Goal: Task Accomplishment & Management: Manage account settings

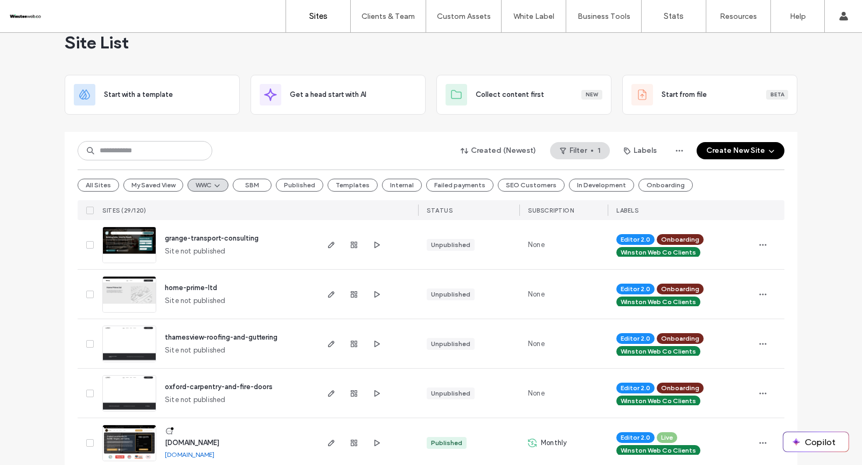
scroll to position [19, 0]
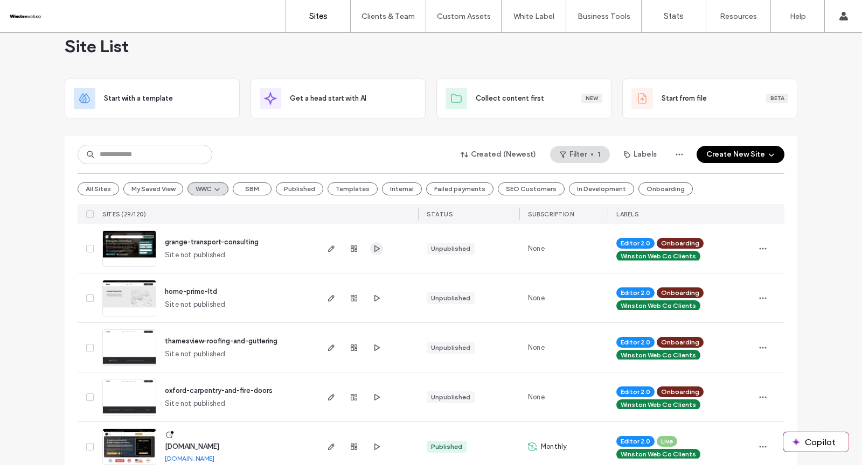
click at [372, 248] on icon "button" at bounding box center [376, 249] width 9 height 9
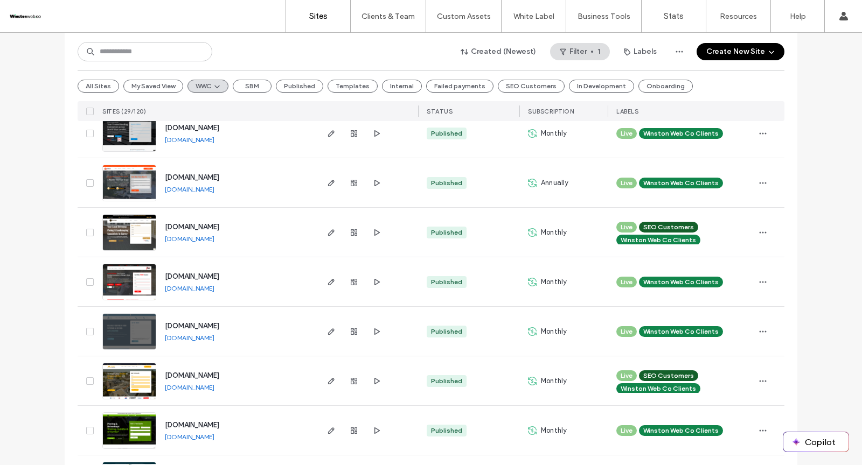
scroll to position [1227, 0]
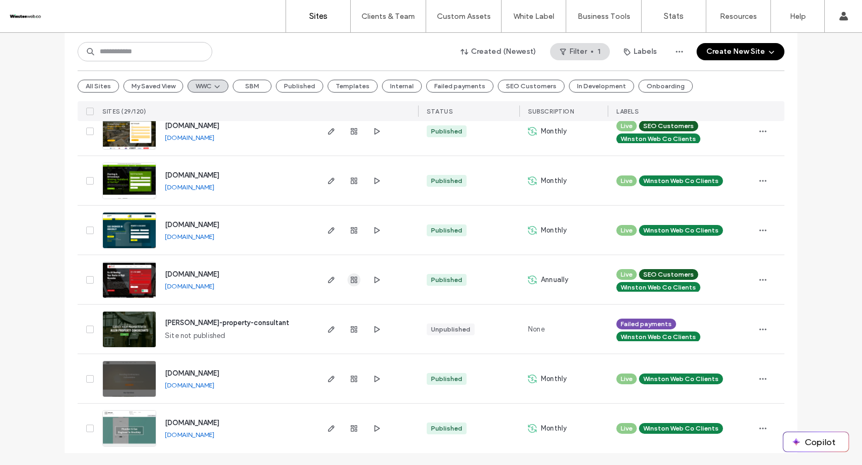
click at [350, 279] on icon "button" at bounding box center [354, 280] width 9 height 9
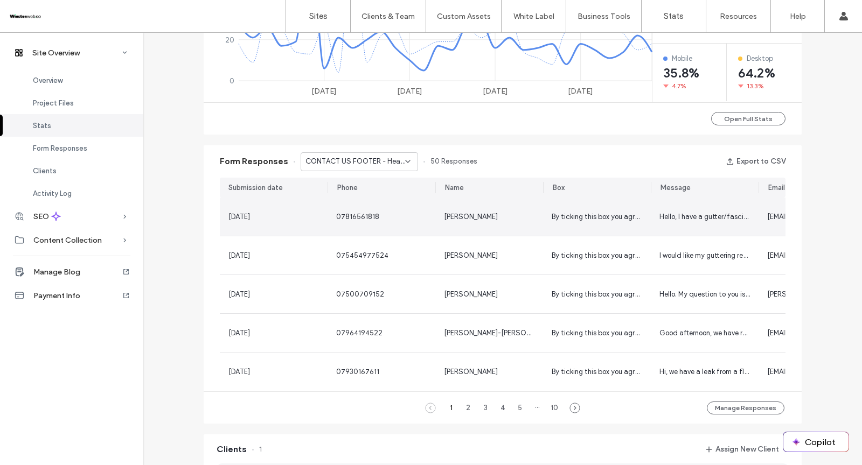
scroll to position [583, 0]
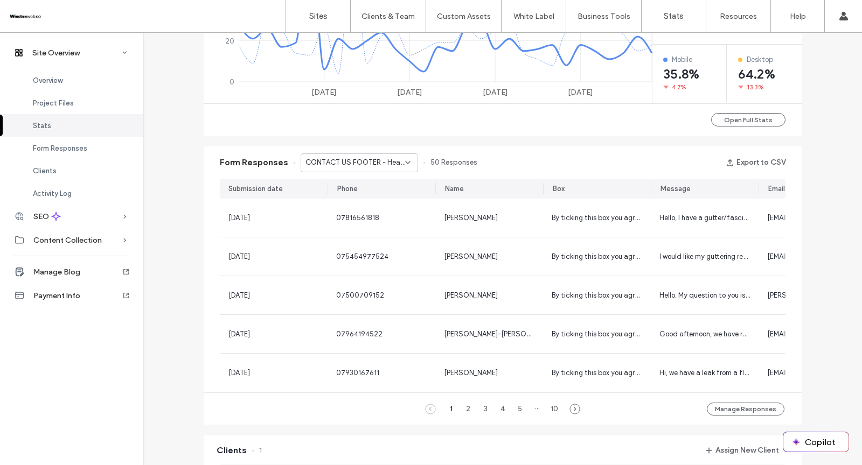
click at [381, 150] on div "Form Responses CONTACT US FOOTER - Header/Footer 50 Responses Export to CSV" at bounding box center [503, 163] width 598 height 32
click at [380, 156] on div "CONTACT US FOOTER - Header/Footer" at bounding box center [359, 163] width 117 height 19
click at [368, 197] on span "CONTACT US PAGE - Contact page" at bounding box center [352, 200] width 104 height 11
click at [394, 166] on span "CONTACT US PAGE - Contact page" at bounding box center [355, 162] width 100 height 11
click at [377, 218] on span "GET A FREE QUOTE (HERO) - Home page" at bounding box center [352, 219] width 104 height 11
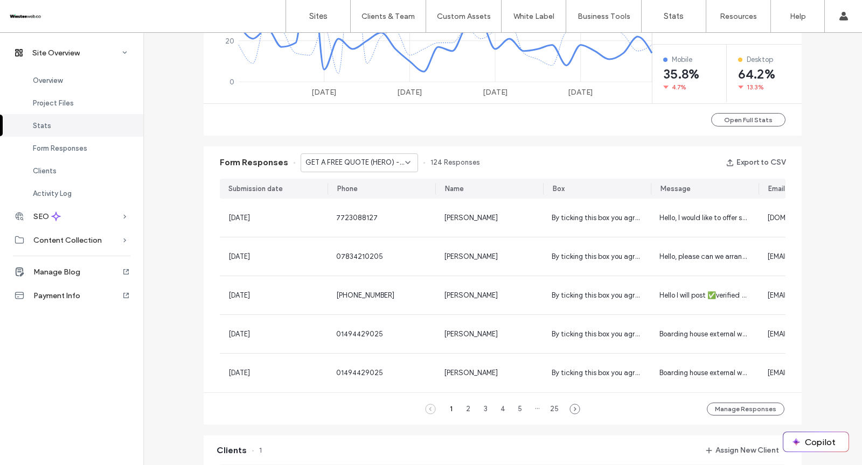
click at [388, 162] on span "GET A FREE QUOTE (HERO) - Home page" at bounding box center [355, 162] width 100 height 11
click at [364, 234] on span "GET A FREE QUOTE (HERO) - Location Page page" at bounding box center [352, 238] width 104 height 11
click at [393, 162] on span "GET A FREE QUOTE (HERO) - Location Page page" at bounding box center [355, 162] width 100 height 11
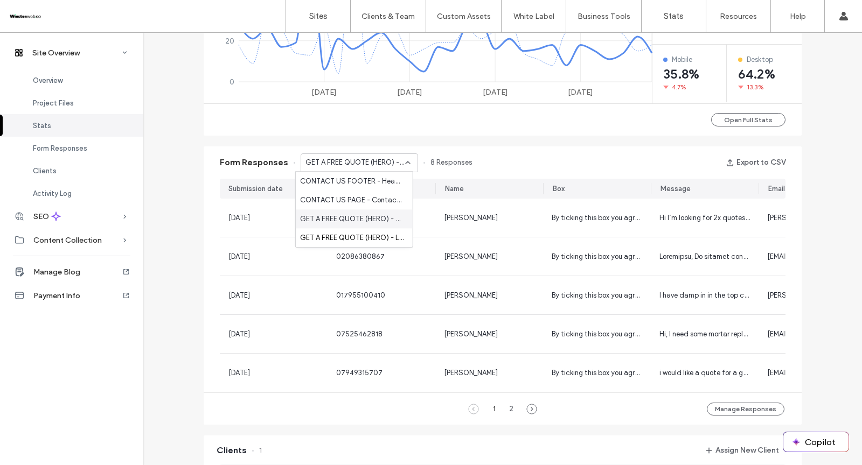
click at [368, 222] on span "GET A FREE QUOTE (HERO) - Home page" at bounding box center [352, 219] width 104 height 11
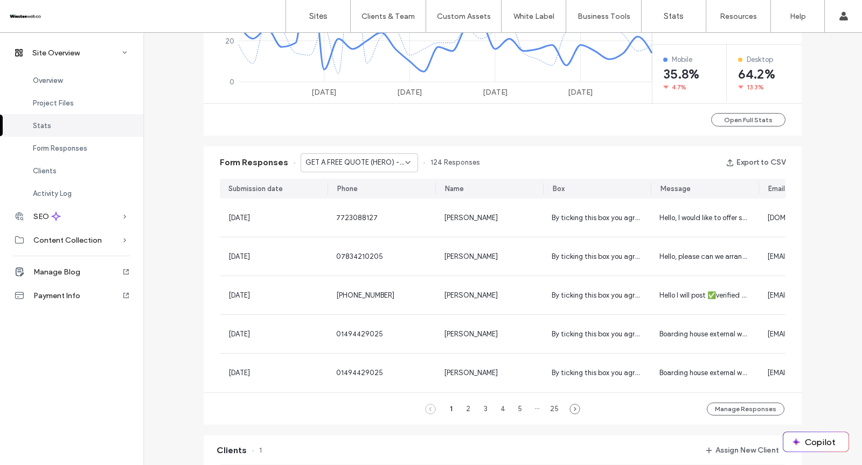
click at [376, 167] on span "GET A FREE QUOTE (HERO) - Home page" at bounding box center [355, 162] width 100 height 11
click at [367, 198] on span "CONTACT US PAGE - Contact page" at bounding box center [352, 200] width 104 height 11
click at [393, 161] on span "CONTACT US PAGE - Contact page" at bounding box center [355, 162] width 100 height 11
click at [365, 181] on span "CONTACT US FOOTER - Header/Footer" at bounding box center [352, 181] width 104 height 11
click at [812, 179] on div "Site Overview [DOMAIN_NAME] Site ID: 876bf38b [URL][DOMAIN_NAME] Published [DAT…" at bounding box center [502, 161] width 719 height 1423
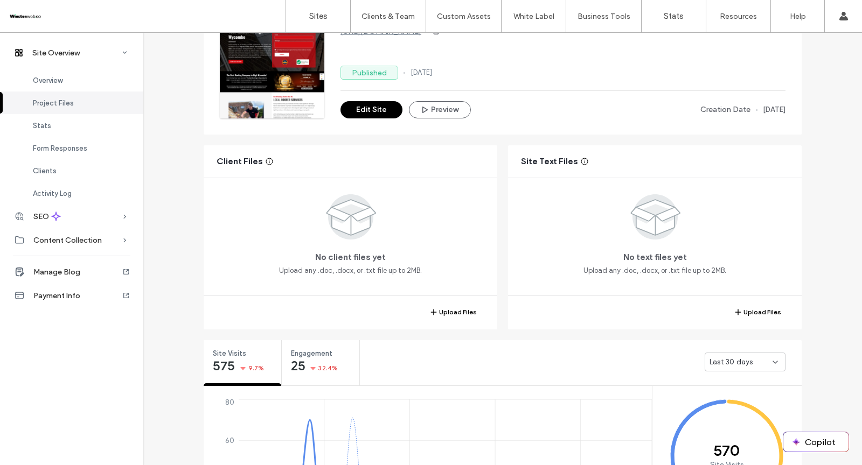
scroll to position [100, 0]
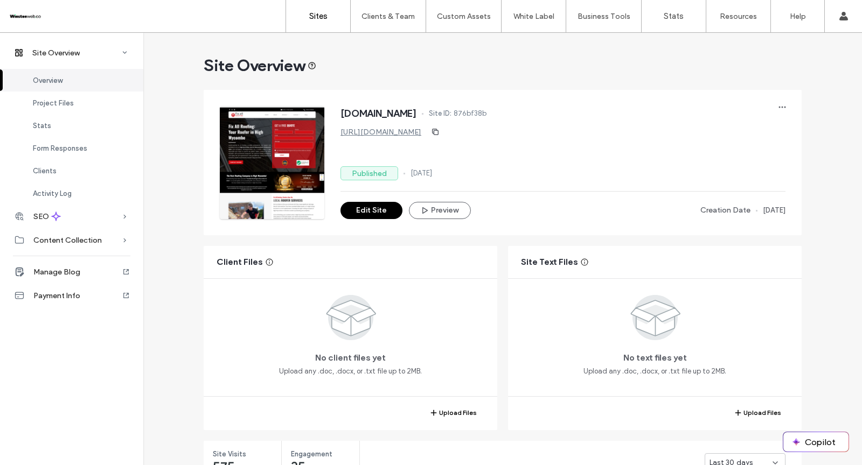
click at [318, 23] on link "Sites" at bounding box center [318, 16] width 64 height 32
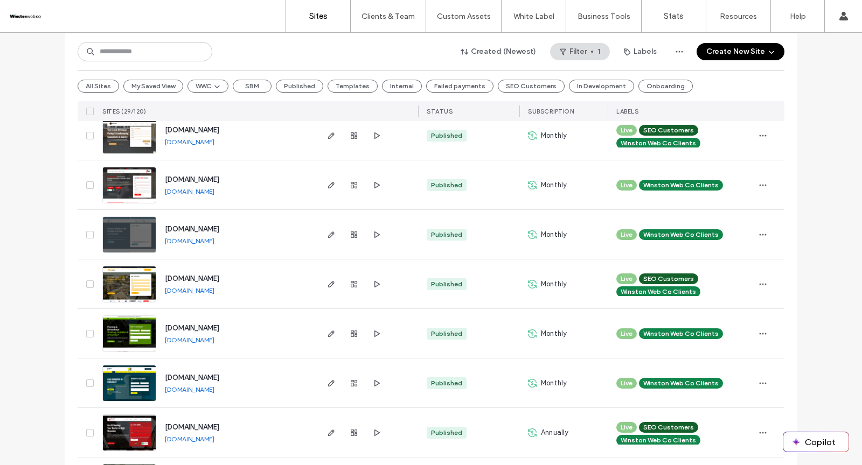
scroll to position [1130, 0]
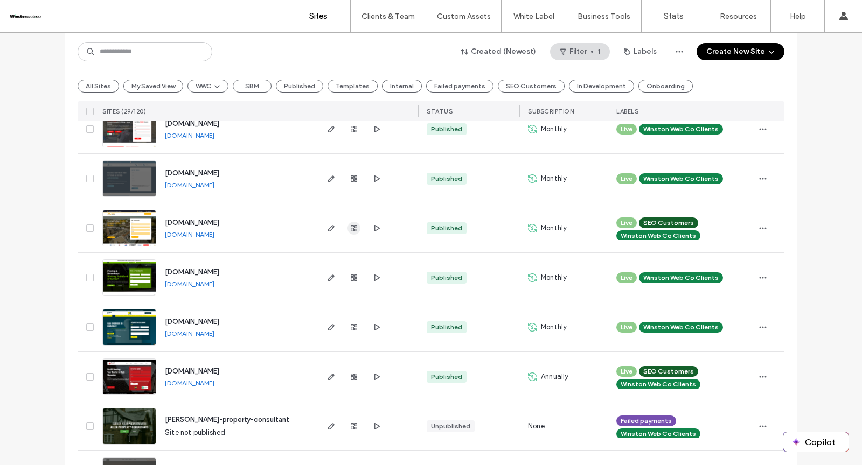
click at [347, 225] on span "button" at bounding box center [353, 228] width 13 height 13
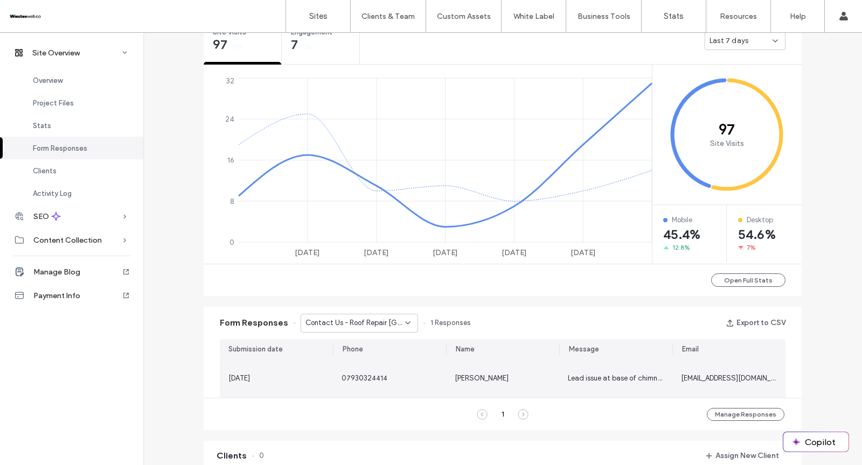
scroll to position [487, 0]
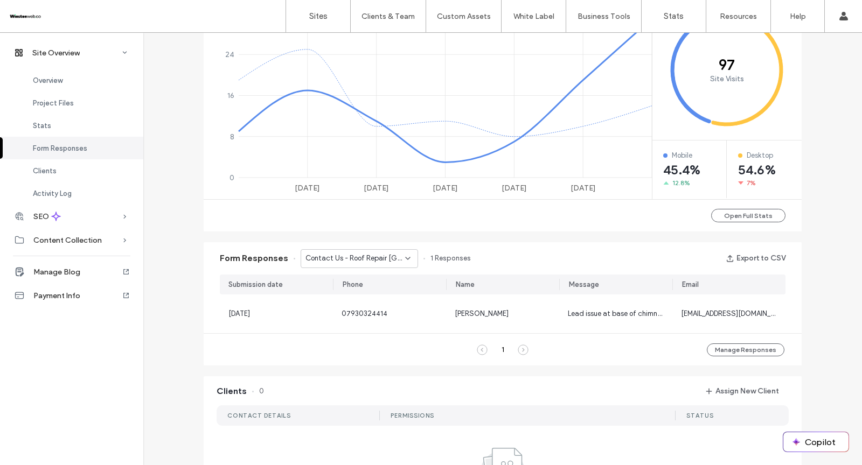
click at [370, 259] on span "Contact Us - Roof Repair [GEOGRAPHIC_DATA] - Roof Repair [GEOGRAPHIC_DATA] page" at bounding box center [355, 258] width 100 height 11
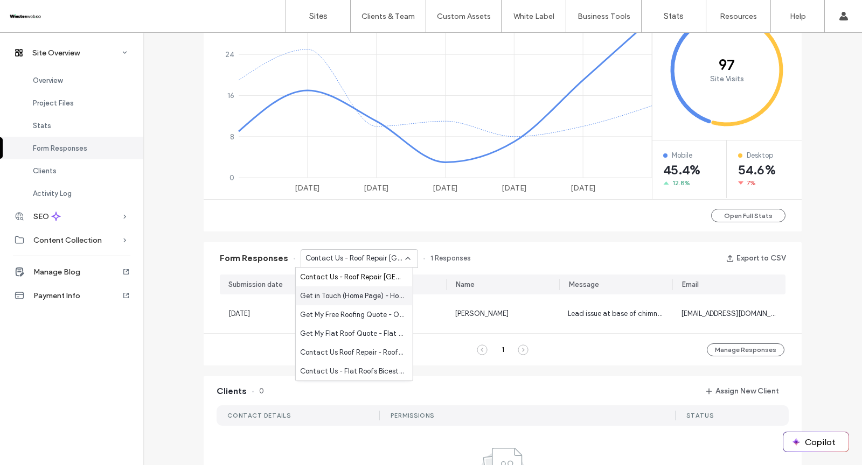
click at [358, 291] on span "Get in Touch (Home Page) - Home page" at bounding box center [352, 296] width 104 height 11
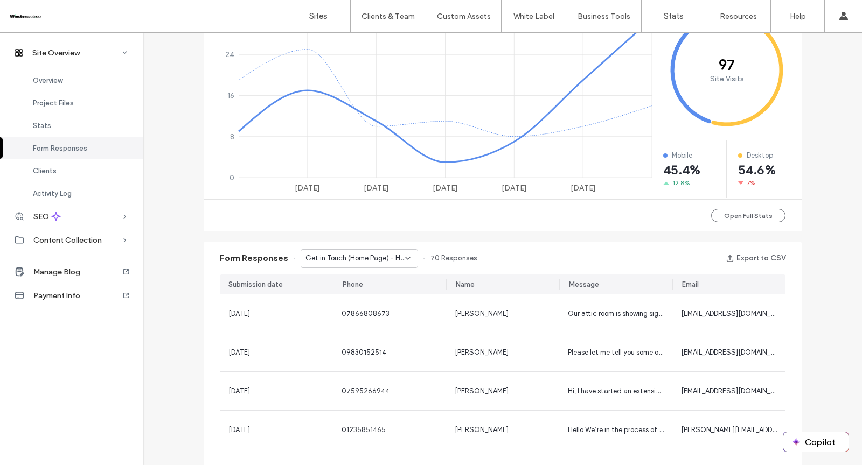
click at [373, 257] on span "Get in Touch (Home Page) - Home page" at bounding box center [355, 258] width 100 height 11
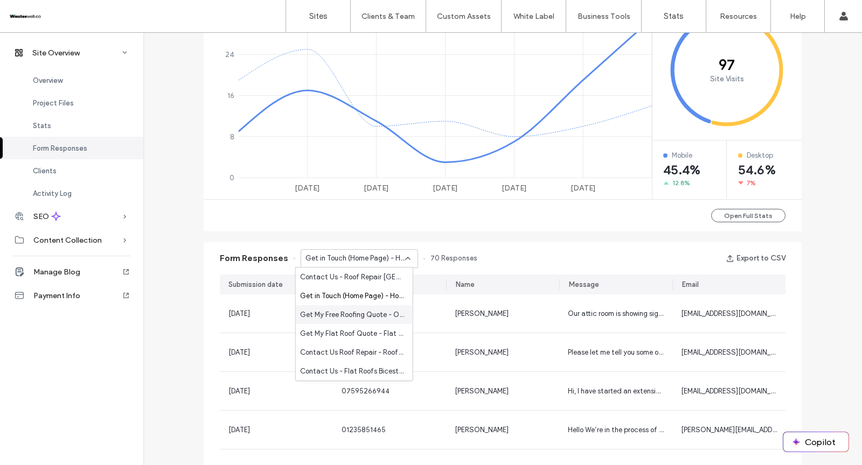
click at [361, 312] on span "Get My Free Roofing Quote - Other Roofing Services page" at bounding box center [352, 315] width 104 height 11
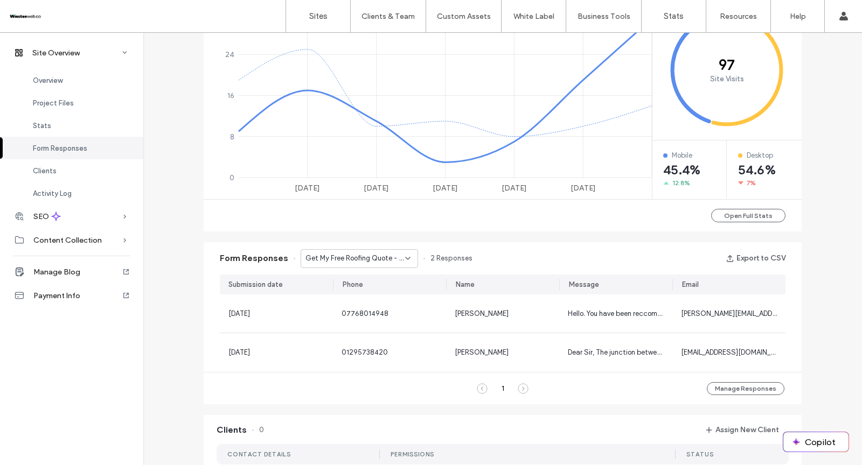
click at [374, 268] on div "Form Responses Get My Free Roofing Quote - Other Roofing Services page 2 Respon…" at bounding box center [503, 258] width 598 height 32
click at [375, 268] on div "Form Responses Get My Free Roofing Quote - Other Roofing Services page 2 Respon…" at bounding box center [503, 258] width 598 height 32
click at [380, 255] on span "Get My Free Roofing Quote - Other Roofing Services page" at bounding box center [355, 258] width 100 height 11
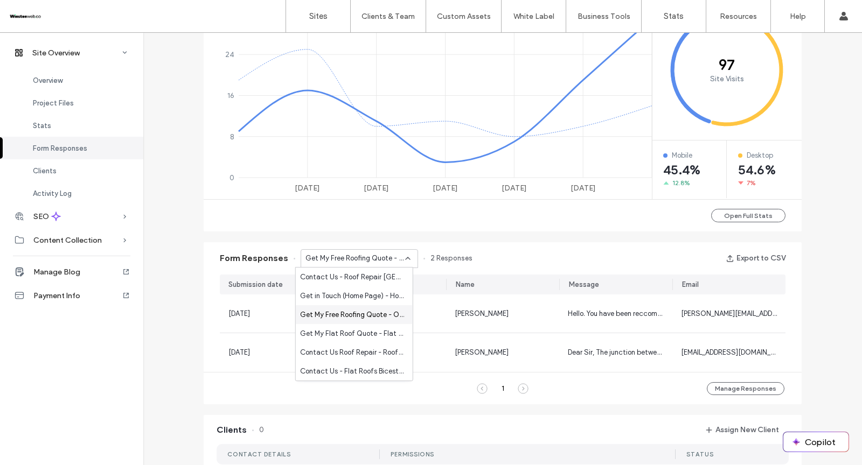
click at [361, 321] on div "Get My Free Roofing Quote - Other Roofing Services page" at bounding box center [354, 314] width 117 height 19
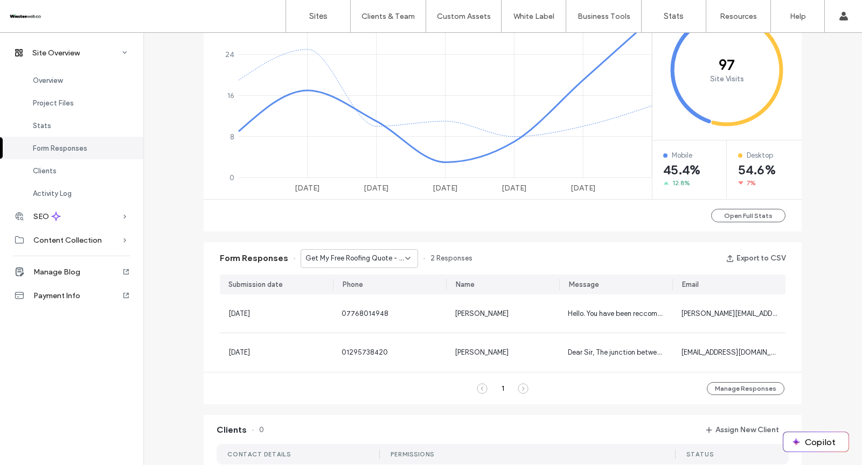
click at [378, 259] on span "Get My Free Roofing Quote - Other Roofing Services page" at bounding box center [355, 258] width 100 height 11
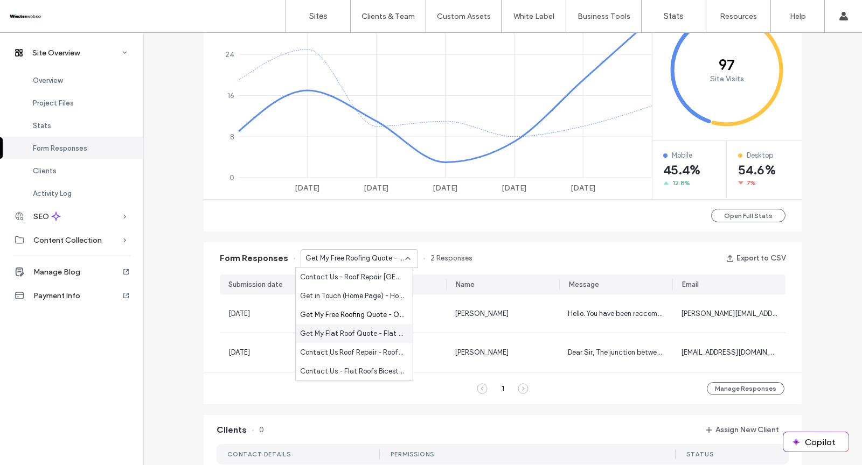
click at [364, 337] on span "Get My Flat Roof Quote - Flat Roofs page" at bounding box center [352, 334] width 104 height 11
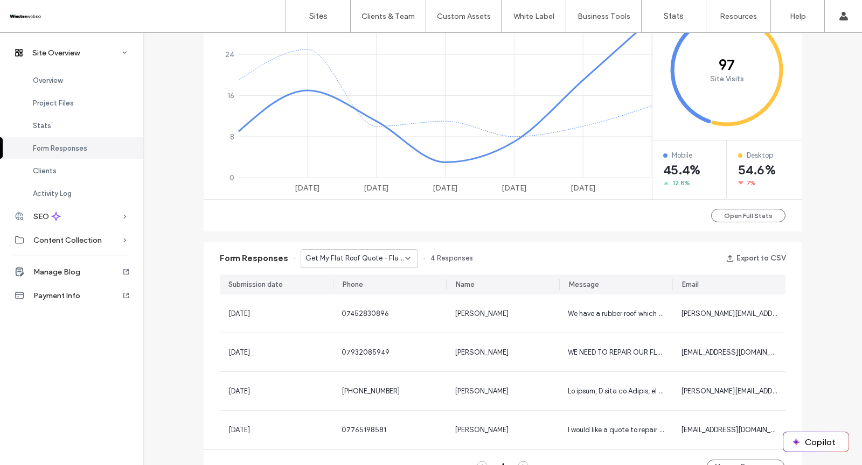
click at [375, 254] on span "Get My Flat Roof Quote - Flat Roofs page" at bounding box center [355, 258] width 100 height 11
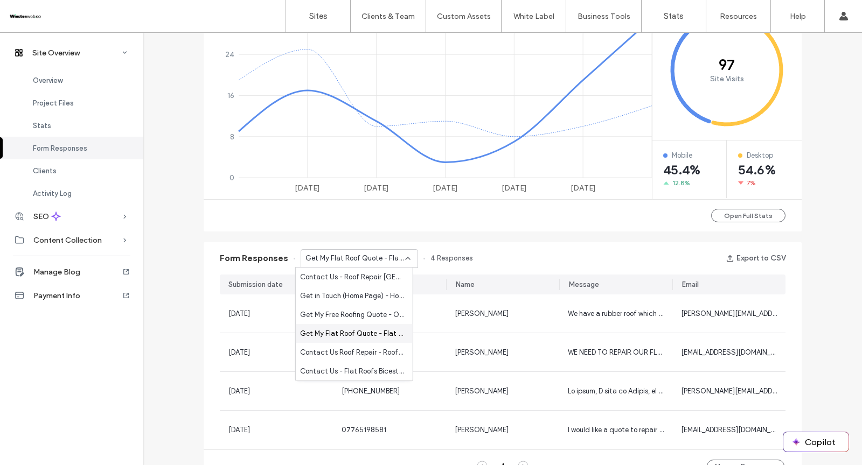
click at [362, 338] on span "Get My Flat Roof Quote - Flat Roofs page" at bounding box center [352, 334] width 104 height 11
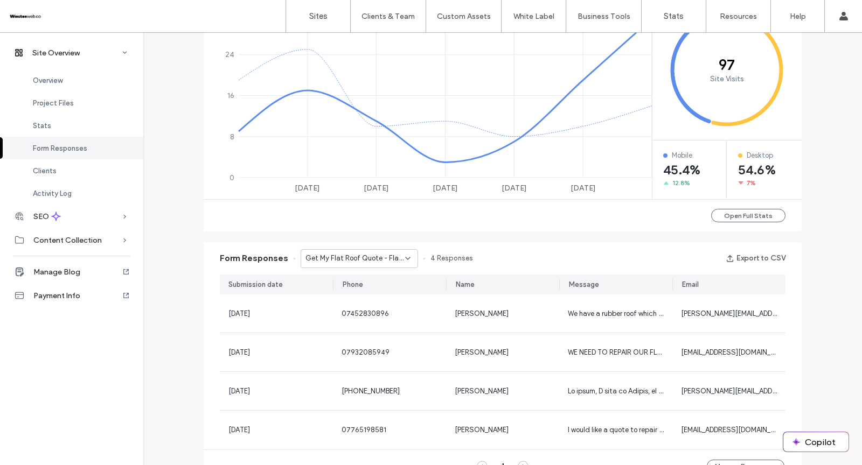
click at [366, 253] on span "Get My Flat Roof Quote - Flat Roofs page" at bounding box center [355, 258] width 100 height 11
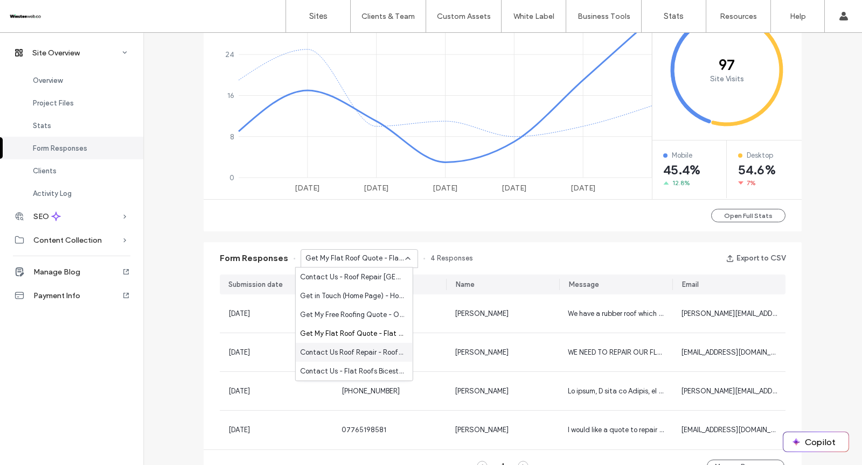
click at [358, 355] on span "Contact Us Roof Repair - Roof Repair page" at bounding box center [352, 352] width 104 height 11
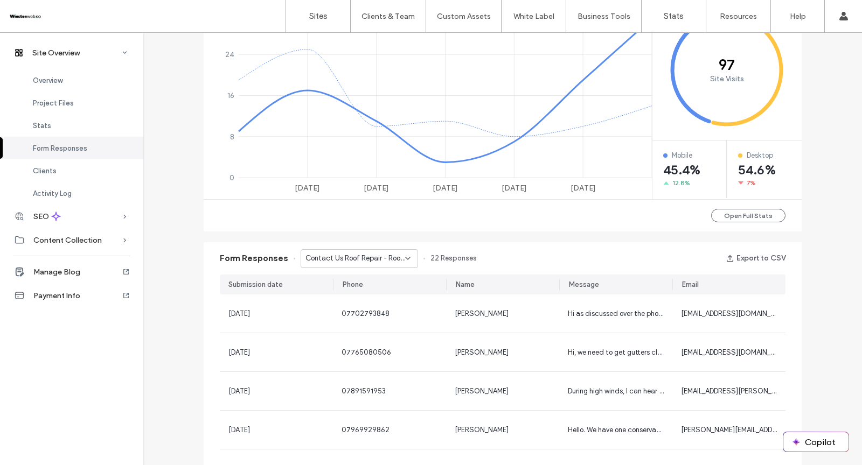
click at [354, 253] on span "Contact Us Roof Repair - Roof Repair page" at bounding box center [355, 258] width 100 height 11
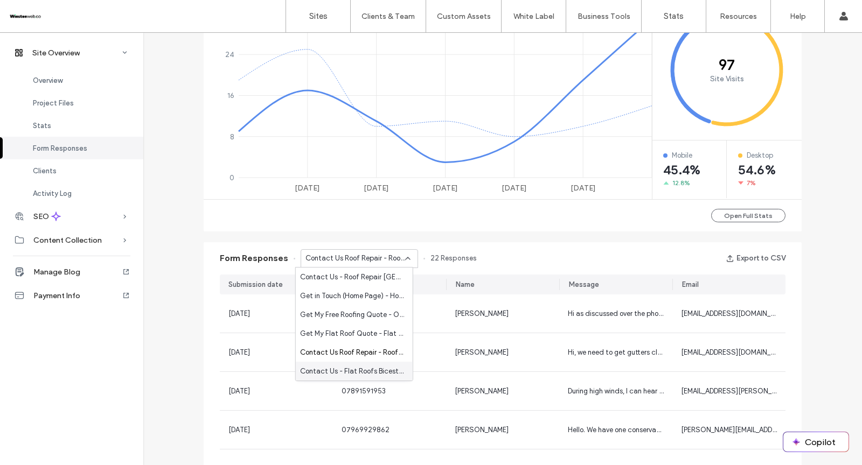
click at [344, 367] on span "Contact Us - Flat Roofs Bicester - Flat Roof Repair Bicester page" at bounding box center [352, 371] width 104 height 11
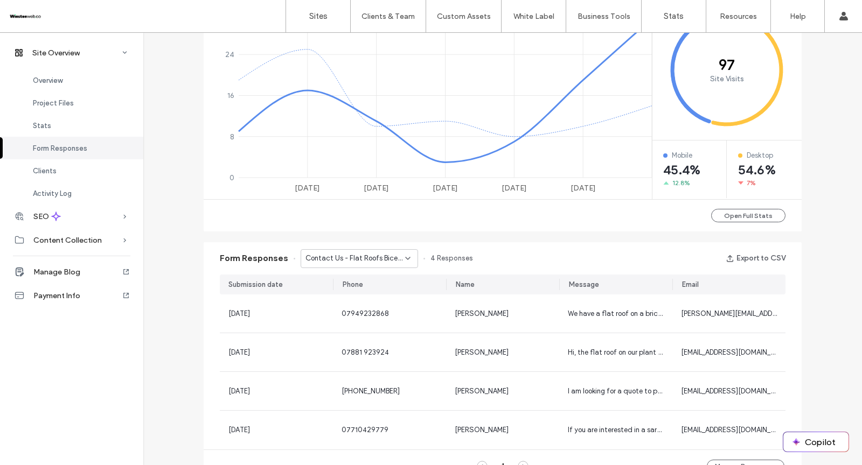
click at [386, 261] on span "Contact Us - Flat Roofs Bicester - Flat Roof Repair Bicester page" at bounding box center [355, 258] width 100 height 11
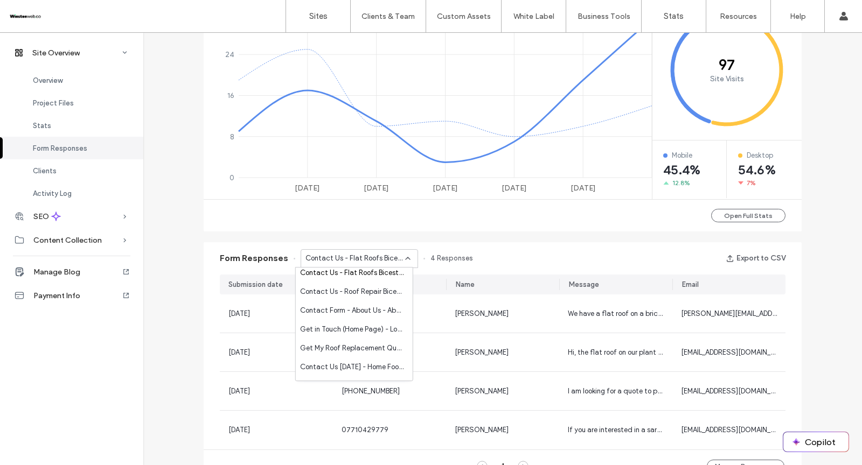
scroll to position [112, 0]
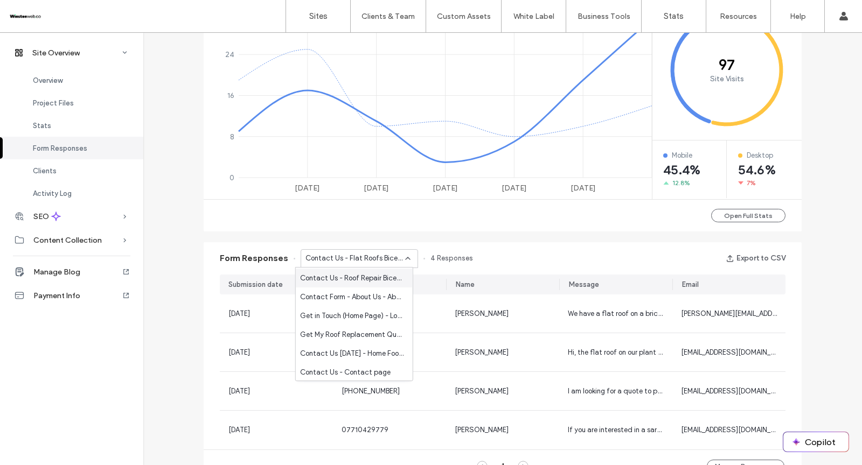
click at [359, 280] on span "Contact Us - Roof Repair Bicester - Roof Repair Bicester page" at bounding box center [352, 278] width 104 height 11
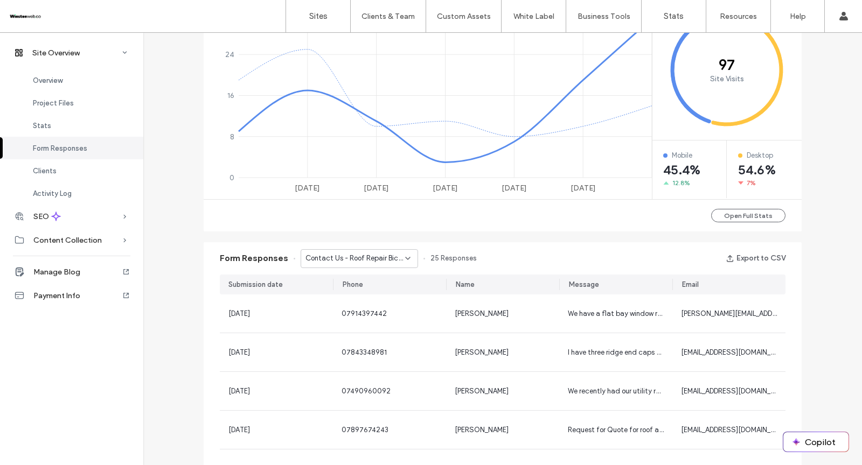
click at [364, 261] on span "Contact Us - Roof Repair Bicester - Roof Repair Bicester page" at bounding box center [355, 258] width 100 height 11
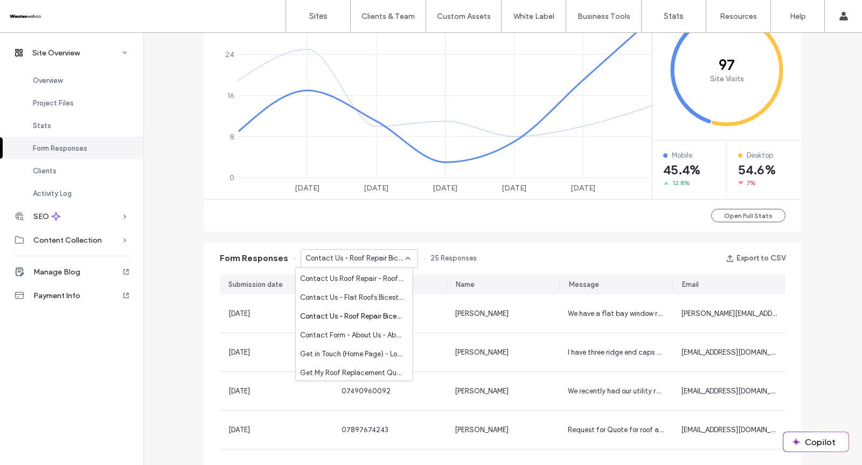
scroll to position [86, 0]
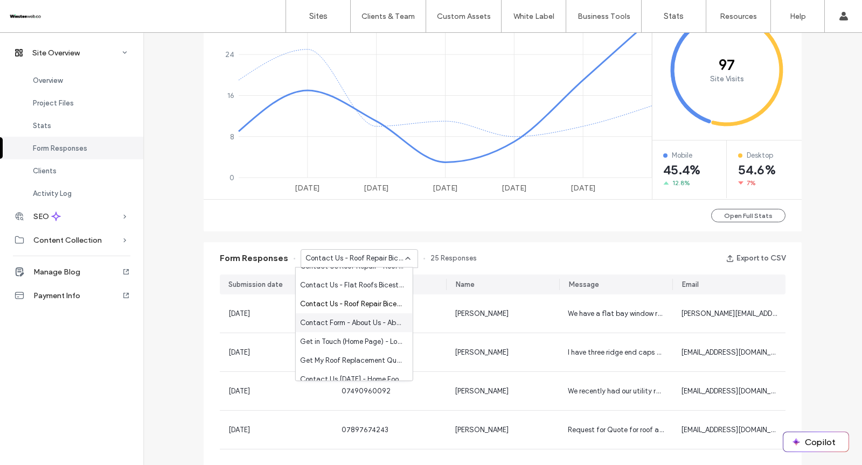
click at [360, 323] on span "Contact Form - About Us - About page" at bounding box center [352, 323] width 104 height 11
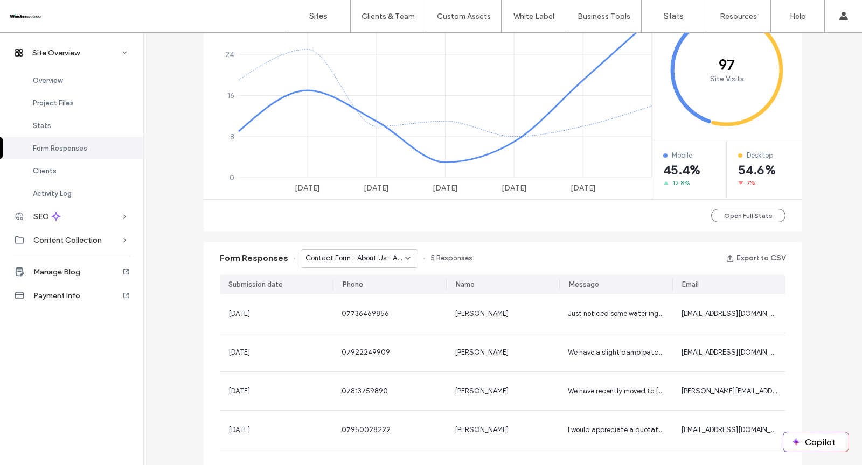
click at [371, 255] on span "Contact Form - About Us - About page" at bounding box center [355, 258] width 100 height 11
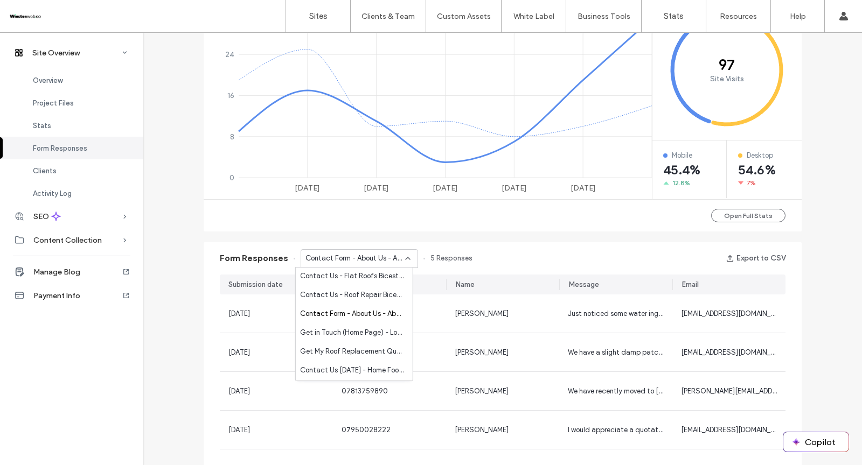
scroll to position [96, 0]
click at [364, 333] on span "Get in Touch (Home Page) - Location page" at bounding box center [352, 332] width 104 height 11
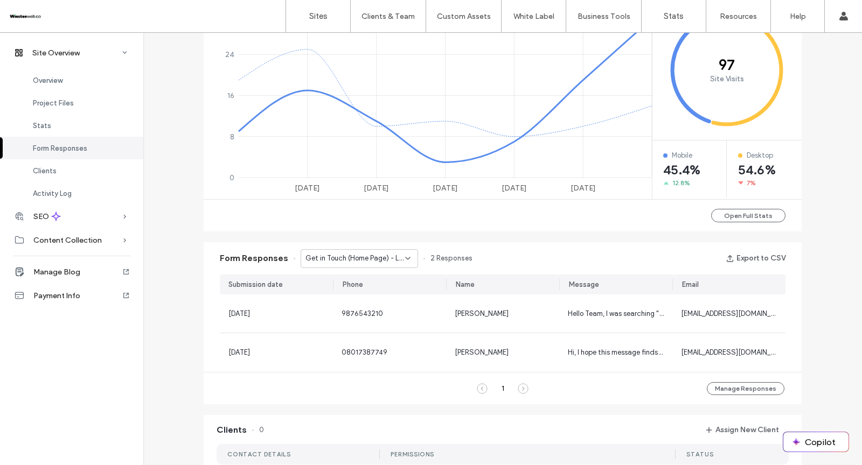
click at [358, 258] on span "Get in Touch (Home Page) - Location page" at bounding box center [355, 258] width 100 height 11
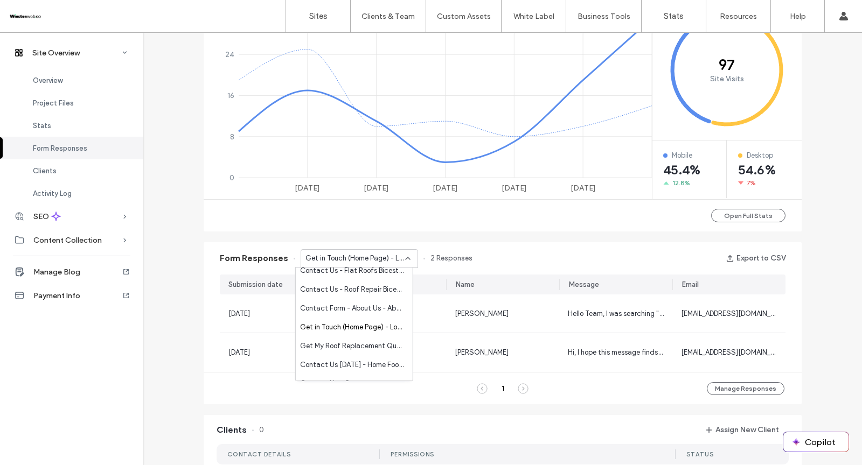
scroll to position [113, 0]
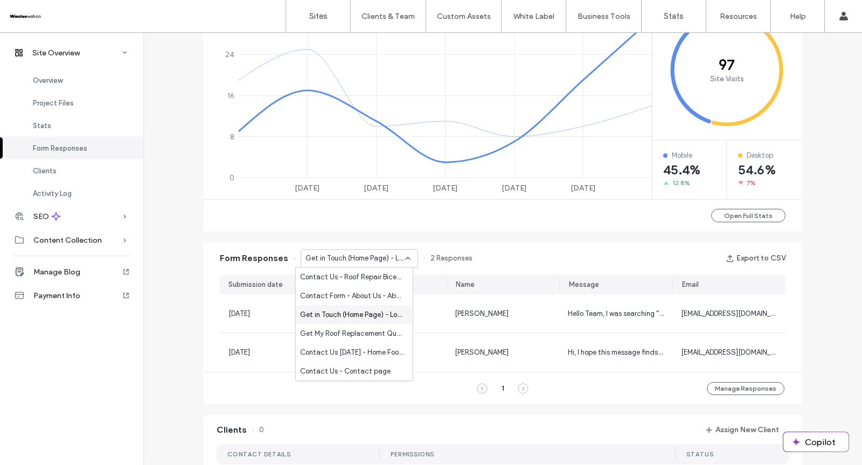
click at [361, 311] on span "Get in Touch (Home Page) - Location page" at bounding box center [352, 315] width 104 height 11
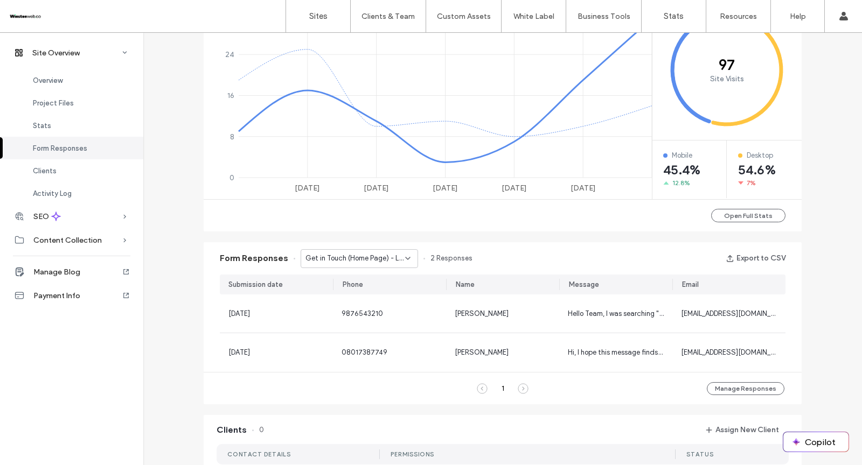
click at [360, 272] on div "Form Responses Get in Touch (Home Page) - Location page 2 Responses Export to C…" at bounding box center [503, 258] width 598 height 32
click at [360, 262] on span "Get in Touch (Home Page) - Location page" at bounding box center [355, 258] width 100 height 11
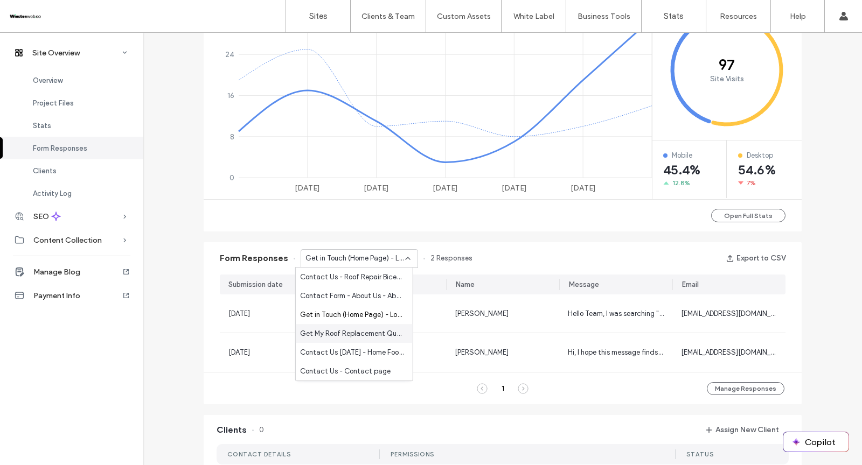
click at [356, 338] on span "Get My Roof Replacement Quote - Roof Replacement page" at bounding box center [352, 334] width 104 height 11
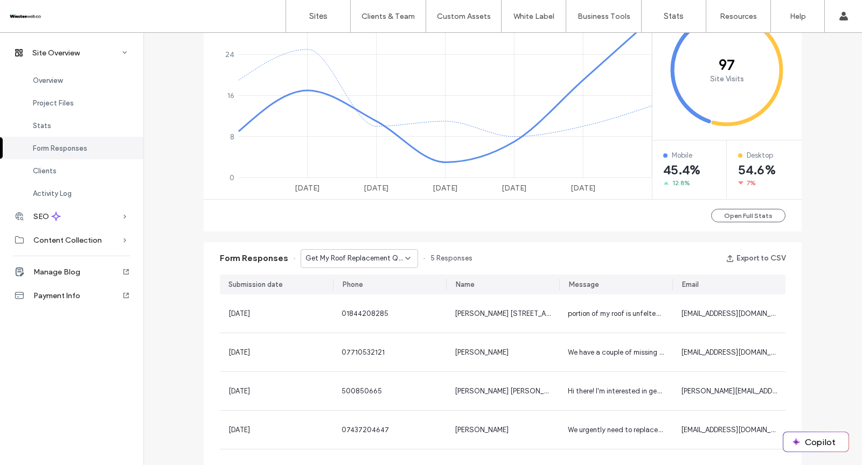
click at [323, 265] on div "Get My Roof Replacement Quote - Roof Replacement page" at bounding box center [359, 258] width 117 height 19
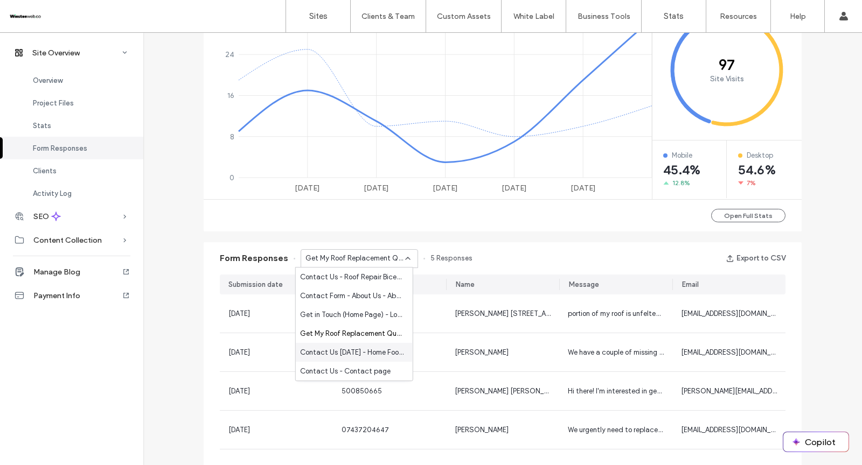
click at [375, 352] on span "Contact Us [DATE] - Home Footer - Home page" at bounding box center [352, 352] width 104 height 11
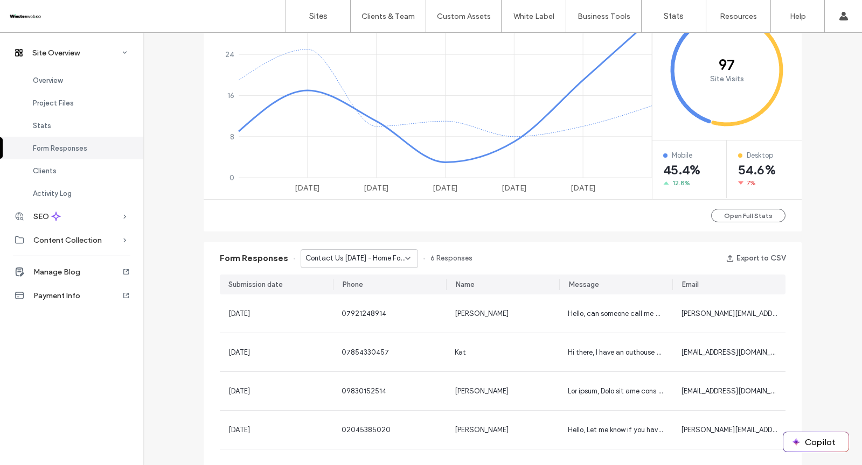
click at [369, 255] on span "Contact Us [DATE] - Home Footer - Home page" at bounding box center [355, 258] width 100 height 11
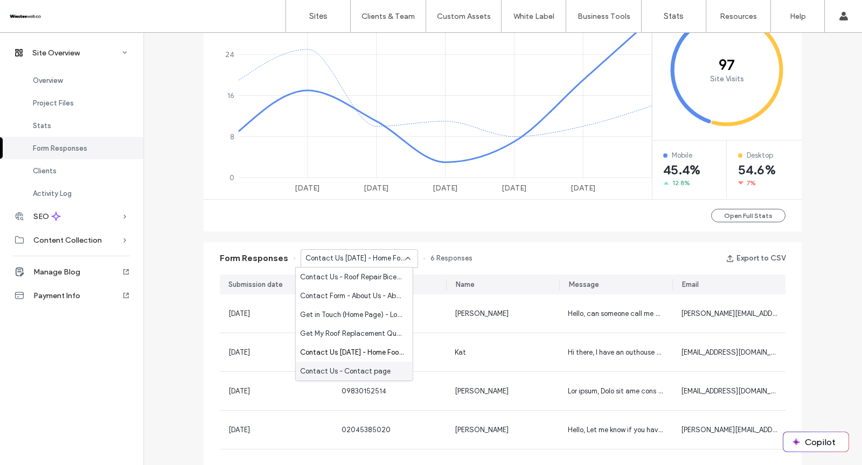
click at [358, 372] on span "Contact Us - Contact page" at bounding box center [345, 371] width 91 height 11
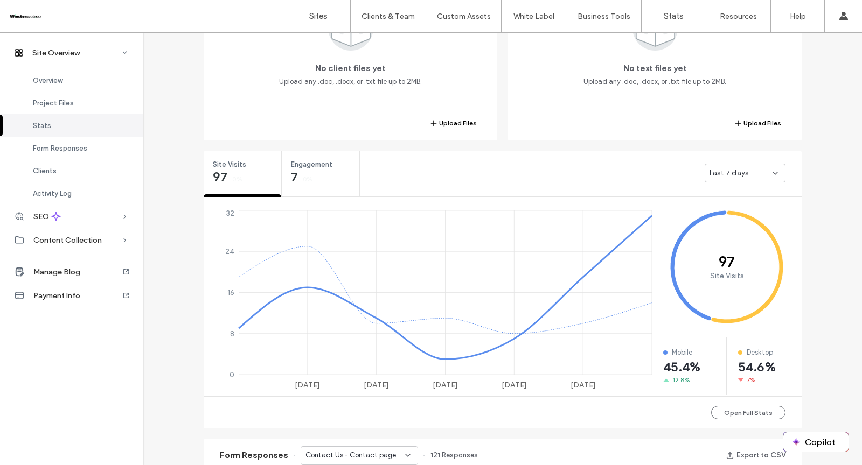
scroll to position [283, 0]
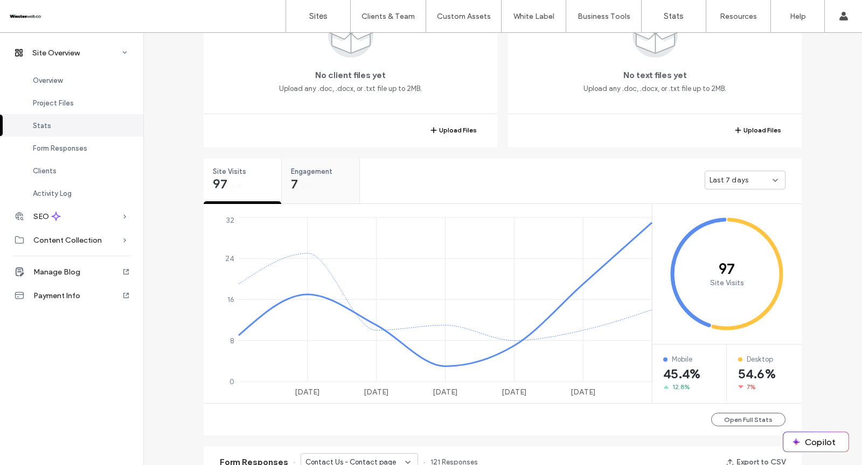
click at [291, 186] on span "7" at bounding box center [294, 184] width 7 height 11
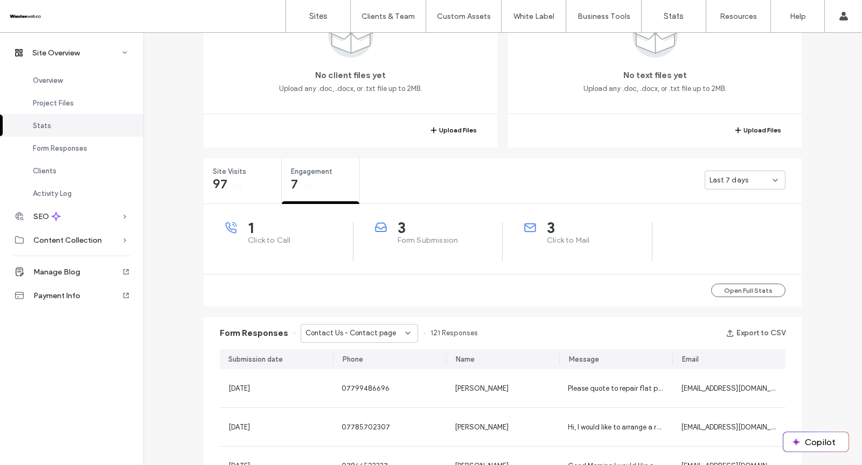
click at [724, 182] on span "Last 7 days" at bounding box center [728, 180] width 39 height 11
click at [722, 233] on span "Last 30 days" at bounding box center [727, 237] width 43 height 11
click at [313, 17] on label "Sites" at bounding box center [318, 16] width 18 height 10
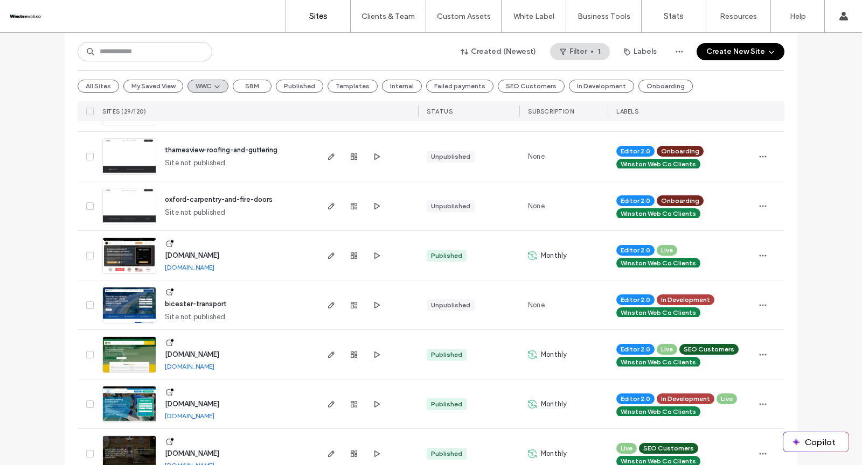
scroll to position [267, 0]
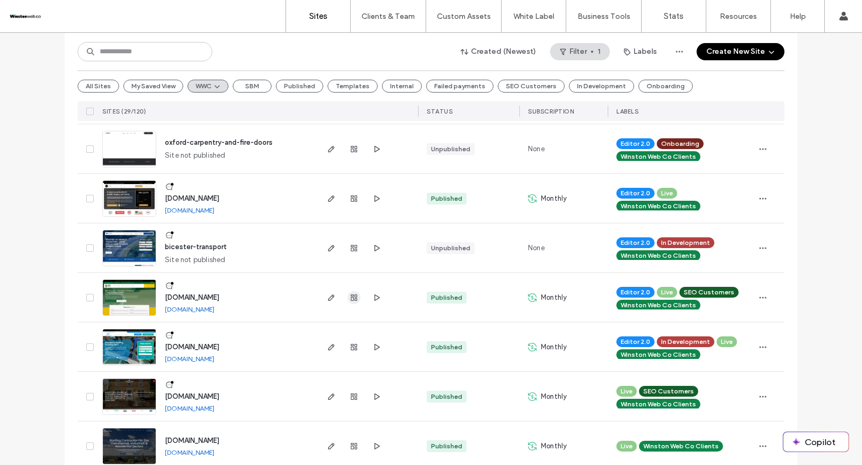
click at [351, 301] on icon "button" at bounding box center [354, 298] width 9 height 9
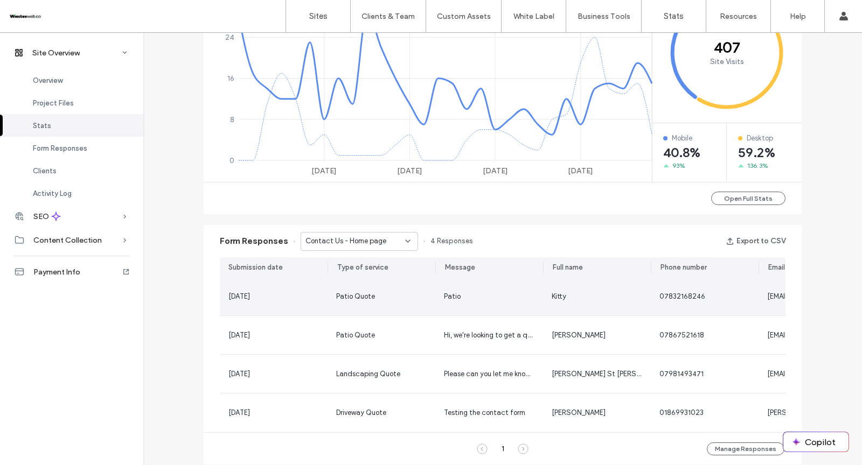
scroll to position [507, 0]
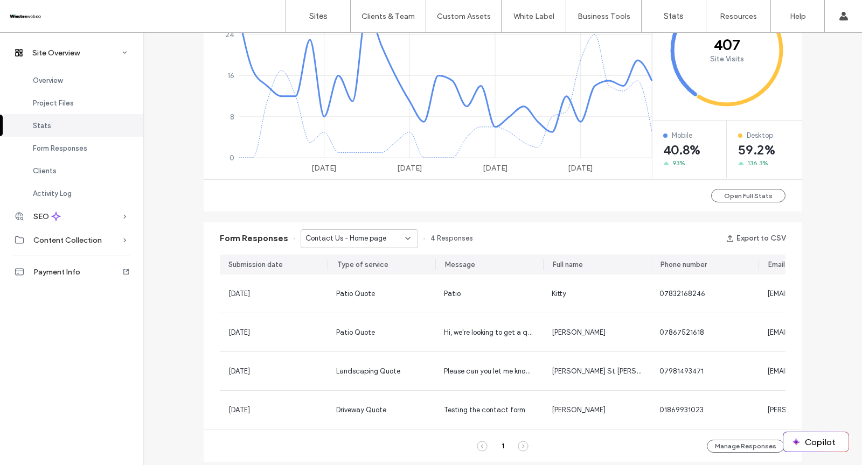
click at [331, 239] on span "Contact Us - Home page" at bounding box center [345, 238] width 81 height 11
click at [330, 275] on span "Contact Us - Contact page" at bounding box center [345, 276] width 91 height 11
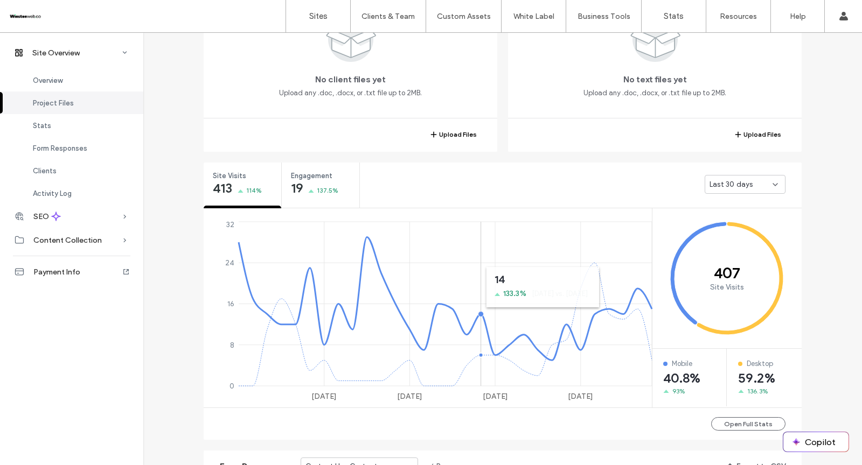
scroll to position [33, 0]
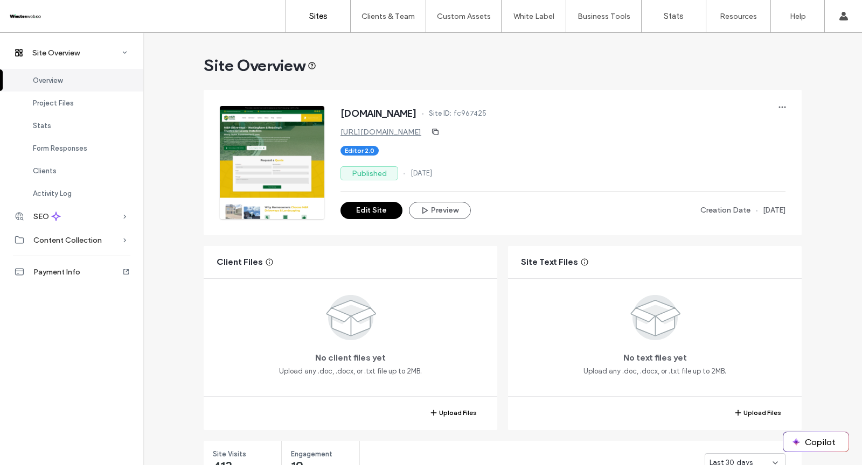
click at [326, 9] on link "Sites" at bounding box center [318, 16] width 64 height 32
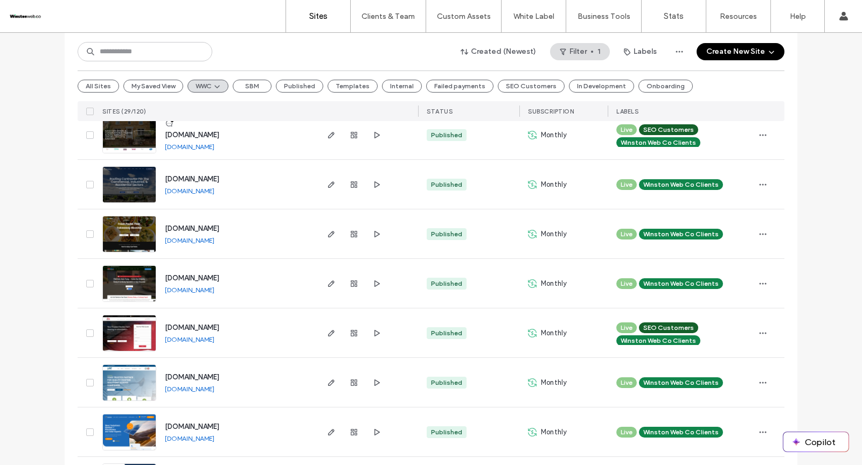
scroll to position [535, 0]
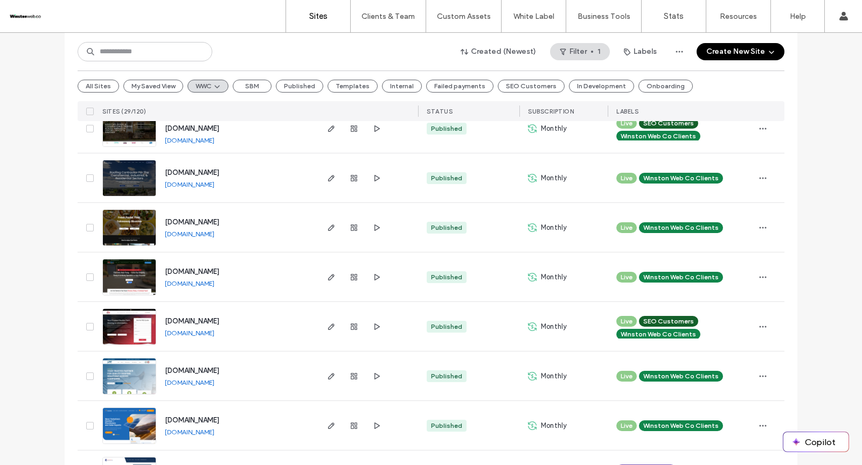
click at [214, 286] on link "[DOMAIN_NAME]" at bounding box center [190, 284] width 50 height 8
click at [327, 277] on icon "button" at bounding box center [331, 277] width 9 height 9
